Goal: Check status: Check status

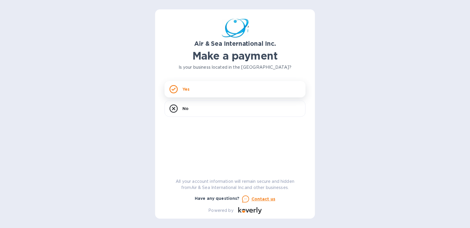
click at [192, 90] on div "Yes" at bounding box center [234, 89] width 141 height 16
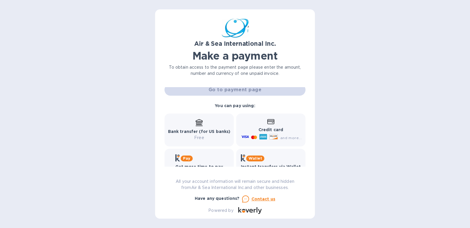
scroll to position [77, 0]
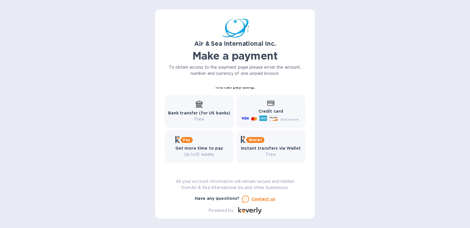
click at [351, 76] on div "Air & Sea International Inc. Make a payment To obtain access to the payment pag…" at bounding box center [235, 114] width 470 height 228
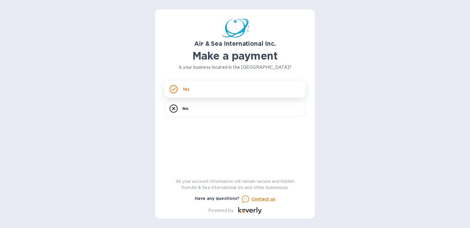
click at [210, 92] on div "Yes" at bounding box center [234, 89] width 141 height 16
